Goal: Complete application form: Complete application form

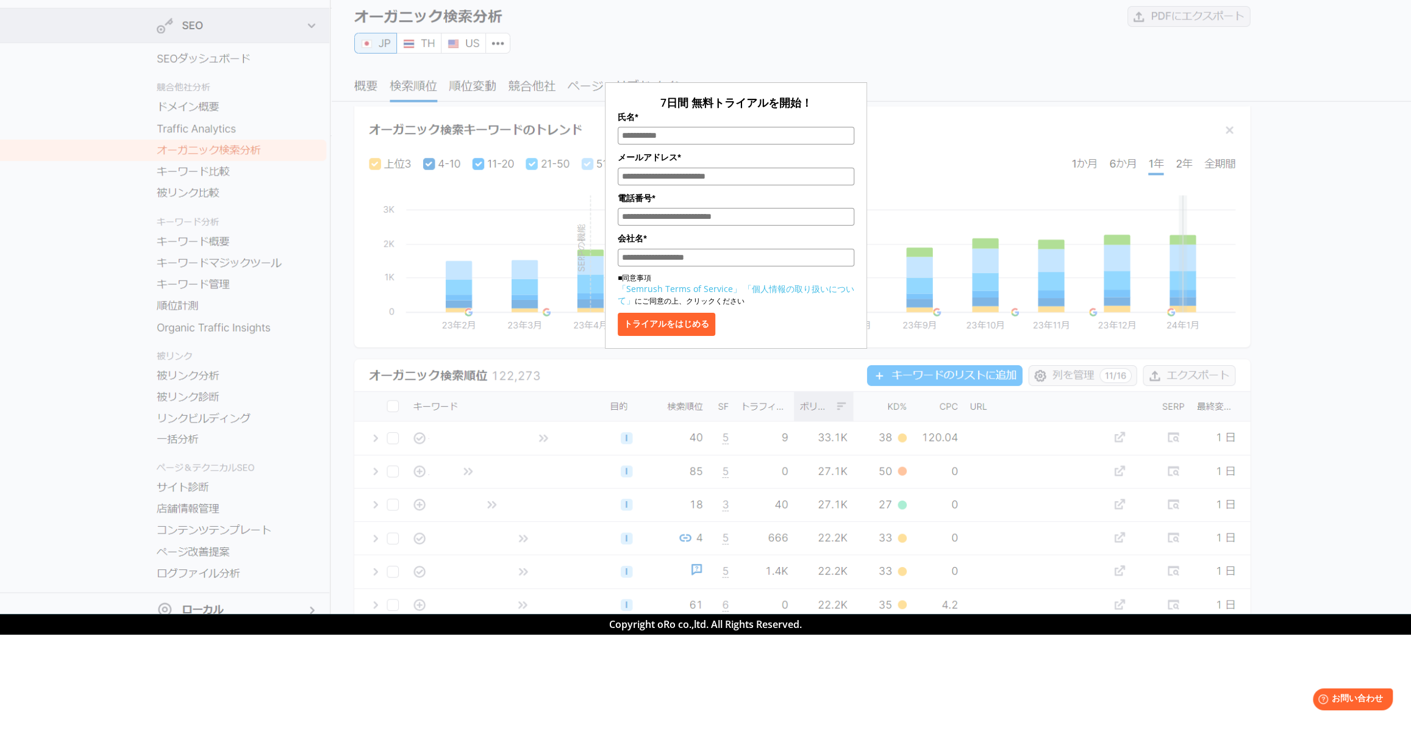
drag, startPoint x: 794, startPoint y: 255, endPoint x: 645, endPoint y: 254, distance: 148.8
click at [645, 254] on input "会社名*" at bounding box center [736, 258] width 237 height 18
drag, startPoint x: 714, startPoint y: 107, endPoint x: 707, endPoint y: 93, distance: 15.8
click at [707, 93] on form "7日間 無料トライアルを開始！ 氏名* メールアドレス* 電話番号* 会社名* ■同意事項 「Semrush Terms of Service」 「個人情報の…" at bounding box center [736, 215] width 262 height 266
